Goal: Task Accomplishment & Management: Use online tool/utility

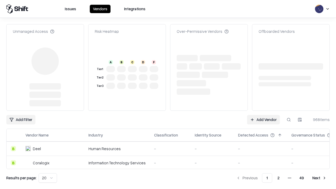
click at [263, 120] on link "Add Vendor" at bounding box center [263, 119] width 33 height 9
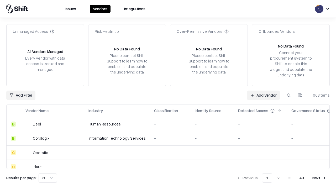
click at [263, 95] on link "Add Vendor" at bounding box center [263, 94] width 33 height 9
